Goal: Information Seeking & Learning: Learn about a topic

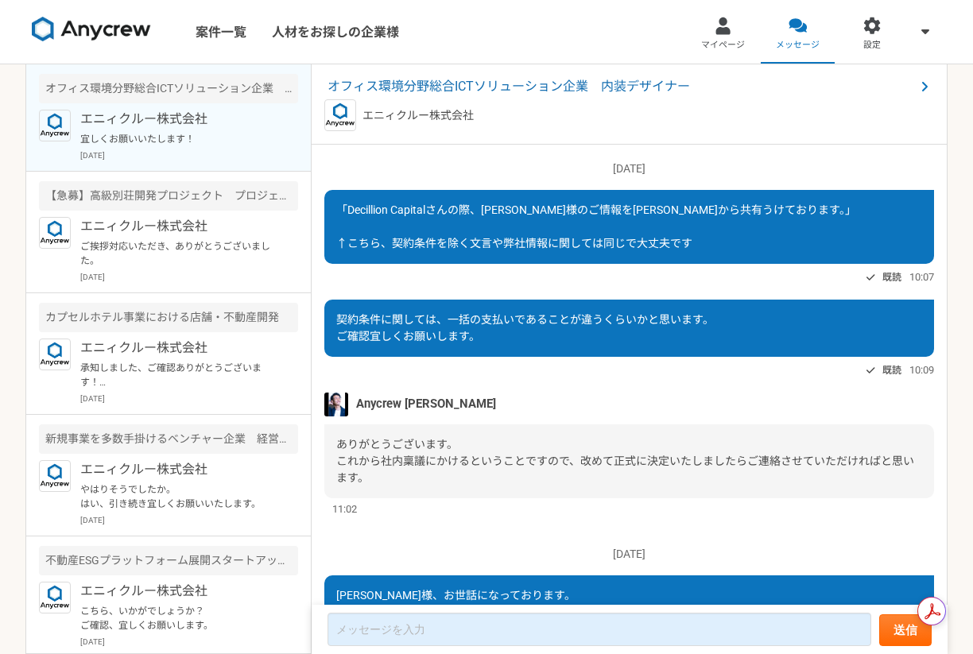
scroll to position [933, 0]
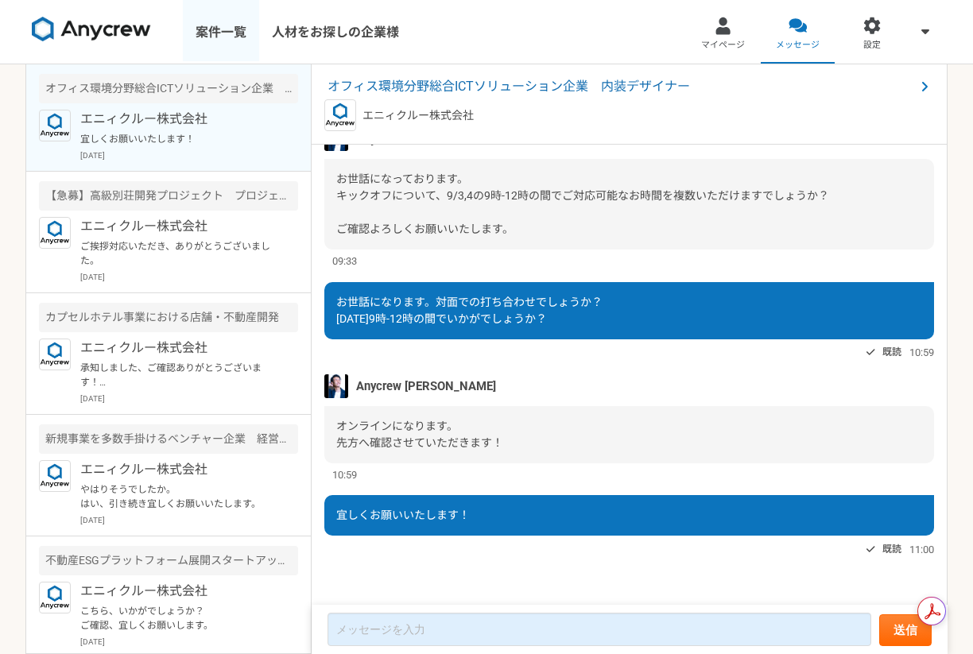
click at [230, 43] on link "案件一覧" at bounding box center [221, 32] width 76 height 64
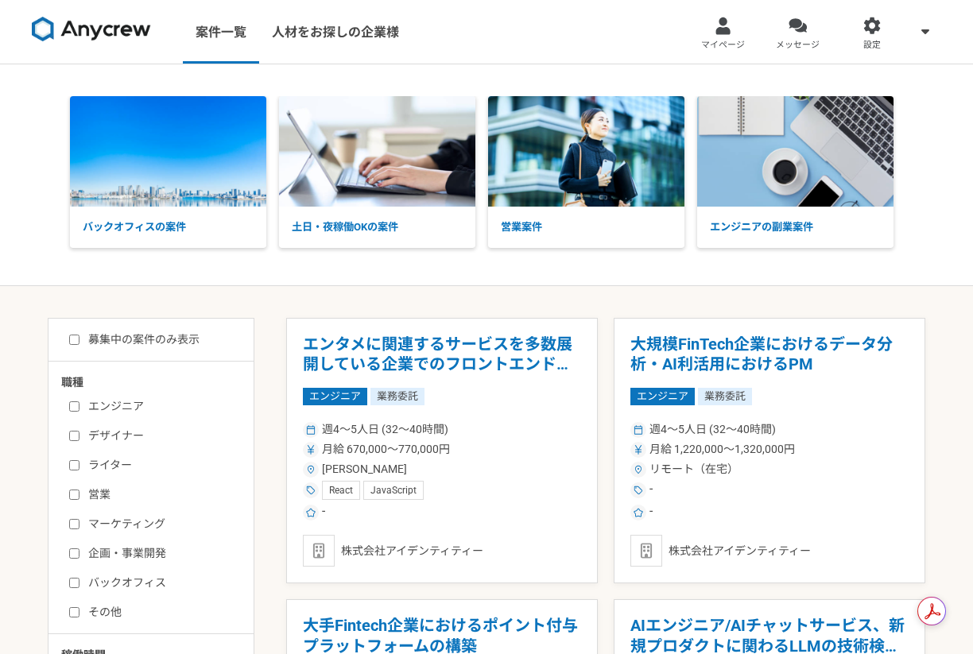
click at [134, 439] on label "デザイナー" at bounding box center [160, 436] width 183 height 17
click at [79, 439] on input "デザイナー" at bounding box center [74, 436] width 10 height 10
checkbox input "true"
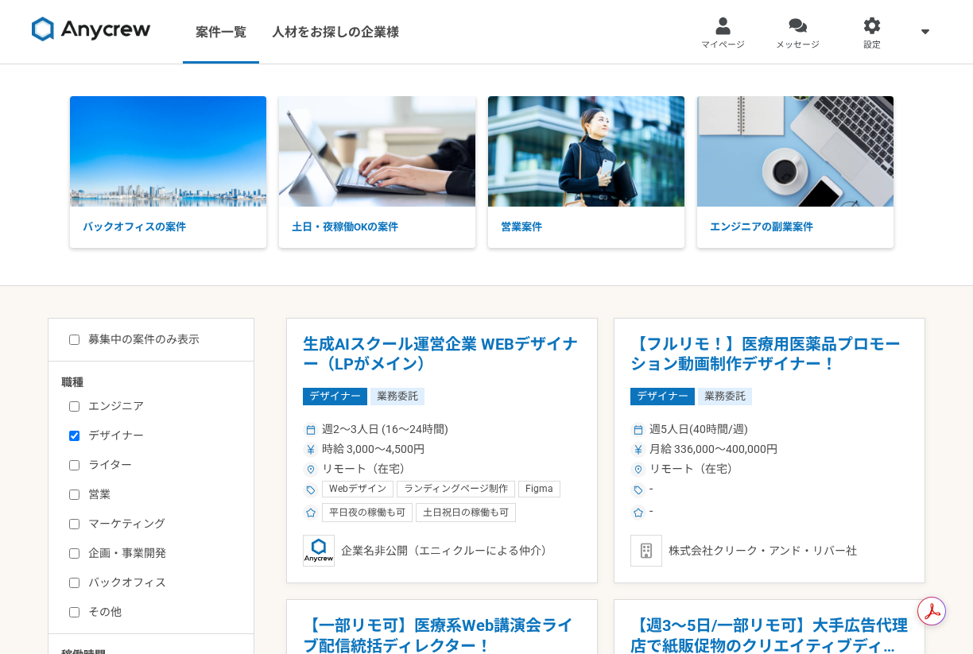
click at [191, 345] on label "募集中の案件のみ表示" at bounding box center [134, 339] width 130 height 17
click at [79, 345] on input "募集中の案件のみ表示" at bounding box center [74, 340] width 10 height 10
checkbox input "true"
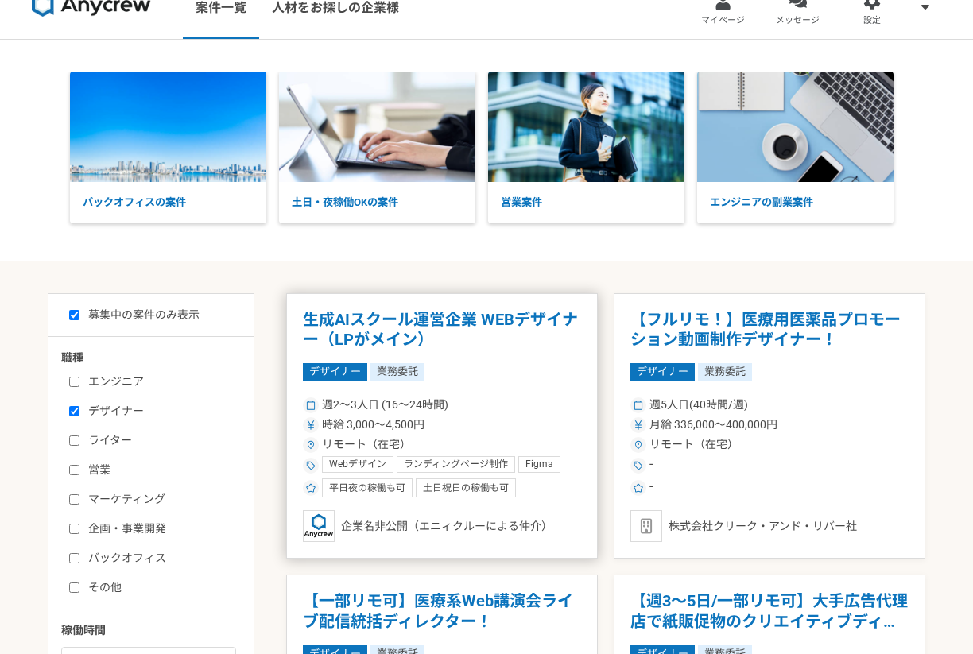
scroll to position [2, 0]
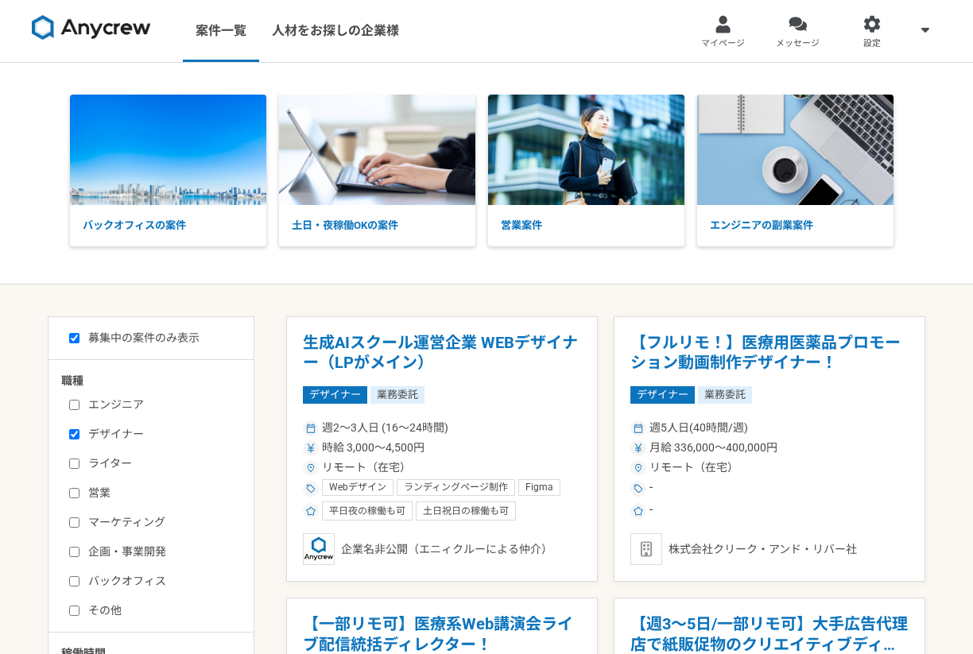
click at [90, 525] on label "マーケティング" at bounding box center [160, 522] width 183 height 17
click at [79, 525] on input "マーケティング" at bounding box center [74, 522] width 10 height 10
checkbox input "true"
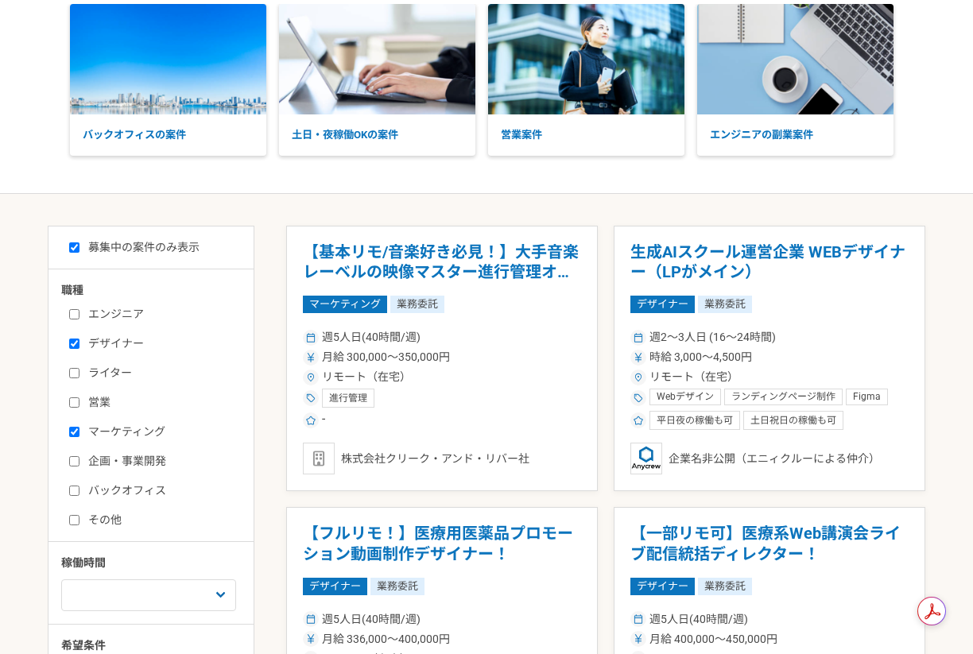
scroll to position [103, 0]
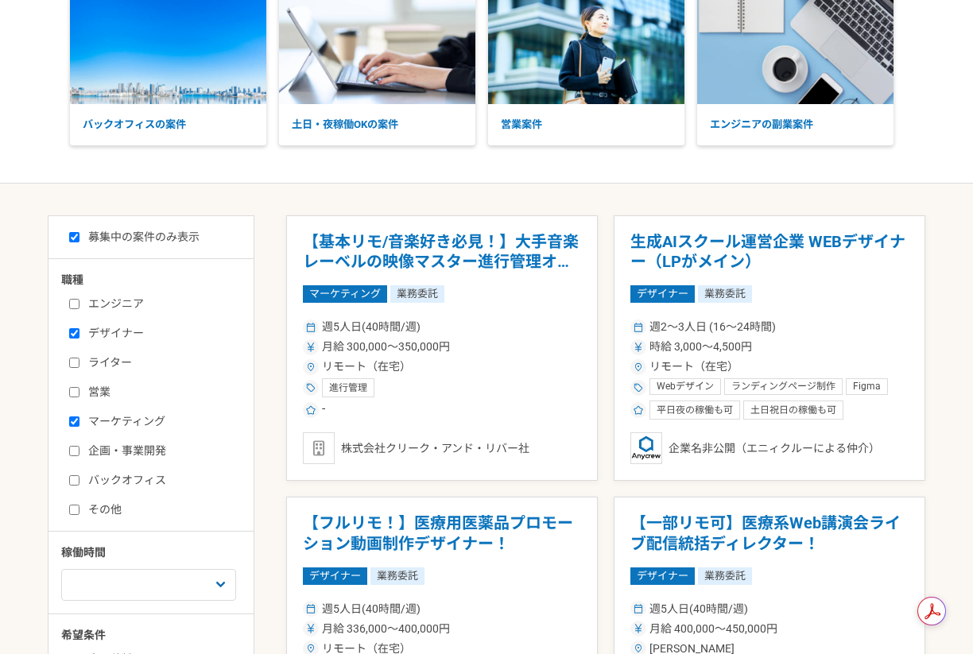
click at [136, 337] on label "デザイナー" at bounding box center [160, 333] width 183 height 17
click at [79, 337] on input "デザイナー" at bounding box center [74, 333] width 10 height 10
checkbox input "false"
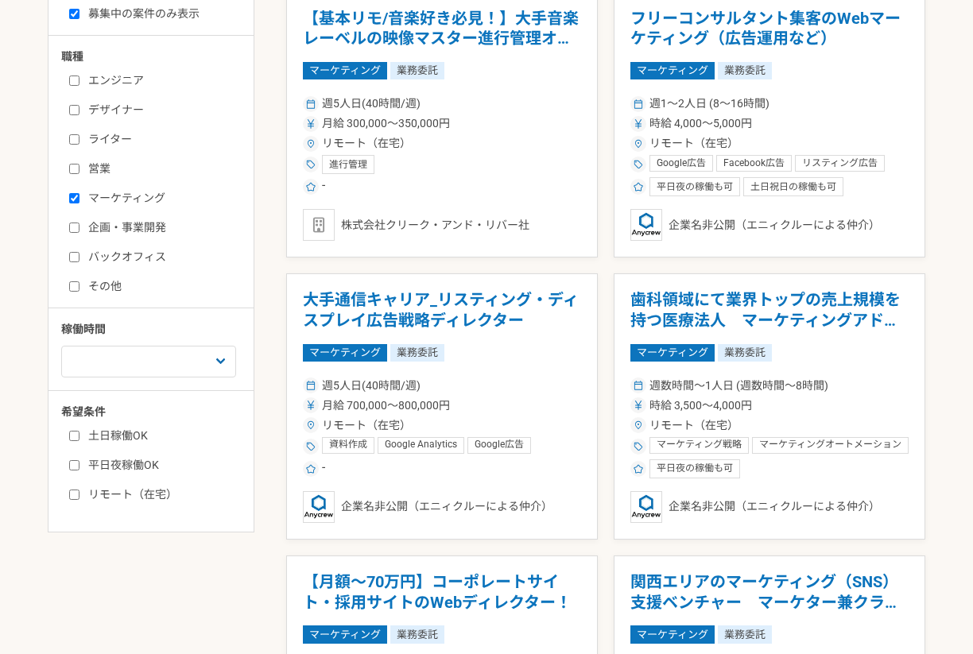
scroll to position [327, 0]
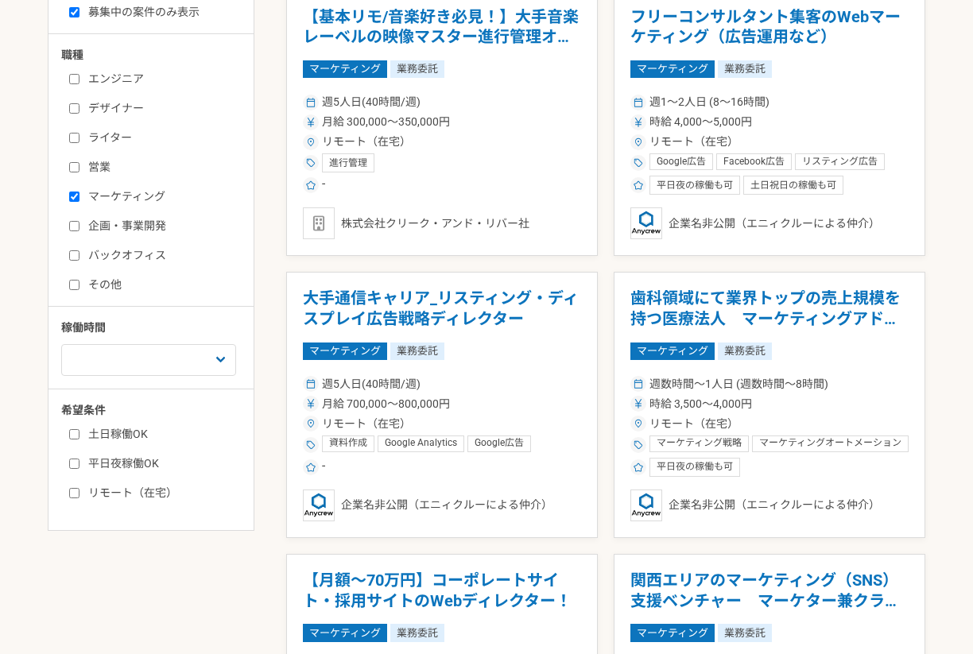
click at [118, 226] on label "企画・事業開発" at bounding box center [160, 226] width 183 height 17
click at [79, 226] on input "企画・事業開発" at bounding box center [74, 226] width 10 height 10
checkbox input "true"
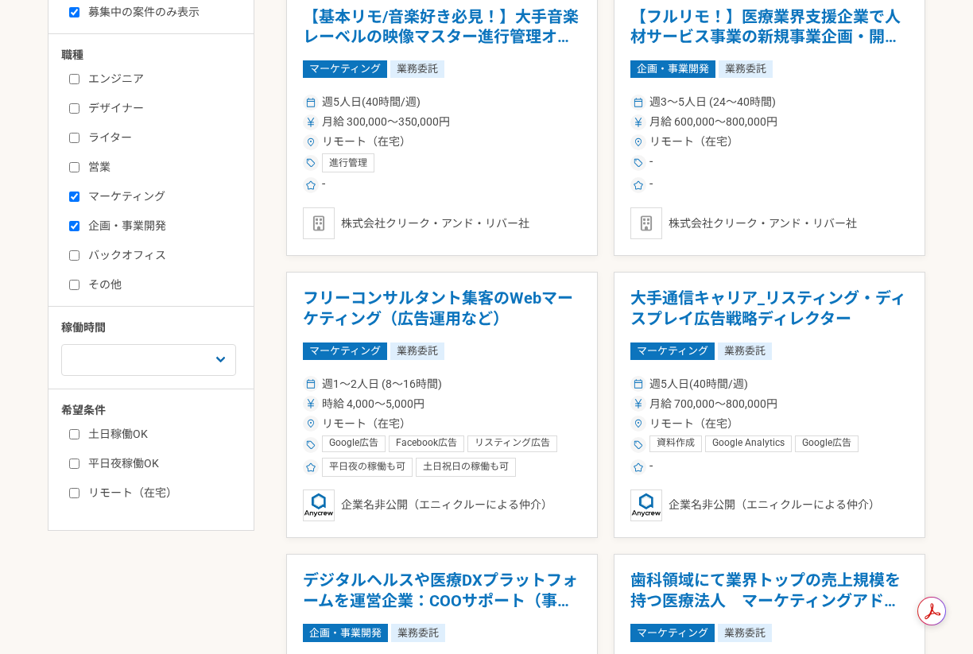
click at [118, 195] on label "マーケティング" at bounding box center [160, 196] width 183 height 17
click at [79, 195] on input "マーケティング" at bounding box center [74, 197] width 10 height 10
checkbox input "false"
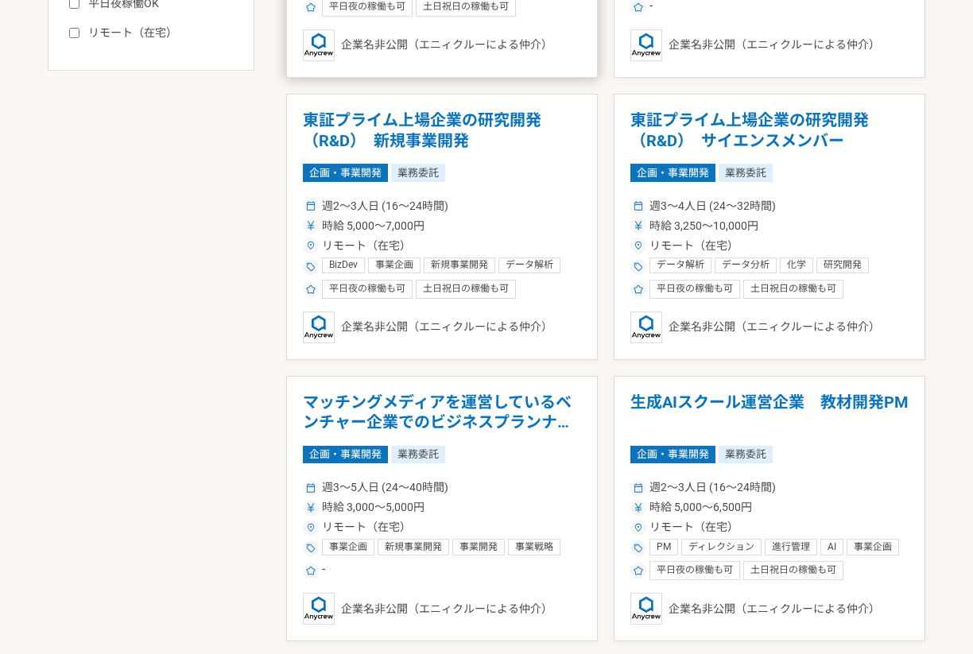
scroll to position [788, 0]
